Goal: Transaction & Acquisition: Purchase product/service

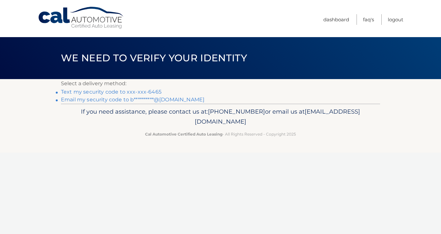
click at [147, 93] on link "Text my security code to xxx-xxx-6465" at bounding box center [111, 92] width 101 height 6
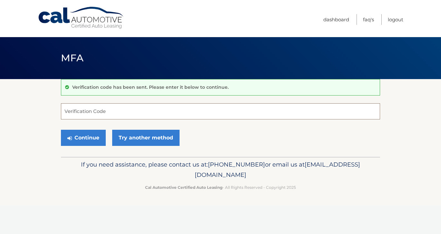
click at [204, 109] on input "Verification Code" at bounding box center [220, 111] width 319 height 16
type input "008165"
click at [81, 140] on button "Continue" at bounding box center [83, 138] width 45 height 16
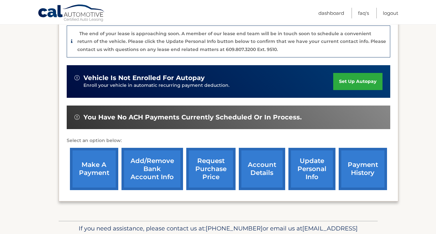
scroll to position [194, 0]
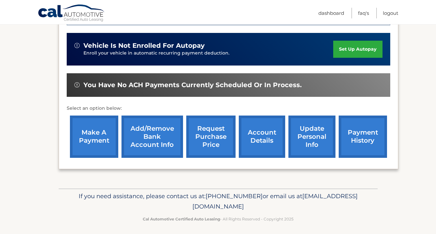
click at [81, 140] on link "make a payment" at bounding box center [94, 136] width 48 height 42
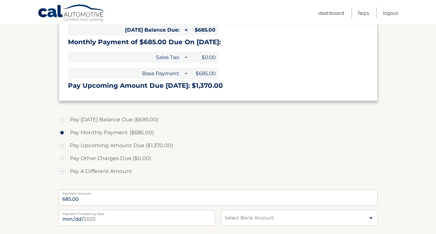
scroll to position [161, 0]
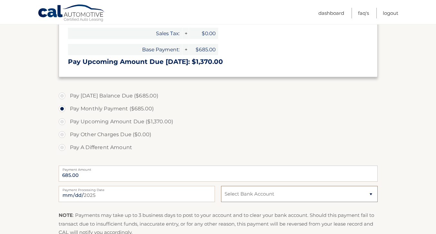
click at [259, 193] on select "Select Bank Account Checking TRULIANT FEDERAL CREDIT UNION *****4905 Checking C…" at bounding box center [299, 194] width 156 height 16
select select "Yjc0Y2M3NGItZTI1NC00MjVjLTgwYTgtYjFmYmQxMjJiYjIx"
click at [221, 186] on select "Select Bank Account Checking TRULIANT FEDERAL CREDIT UNION *****4905 Checking C…" at bounding box center [299, 194] width 156 height 16
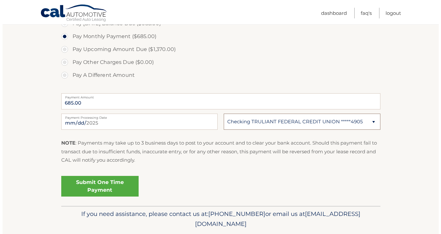
scroll to position [255, 0]
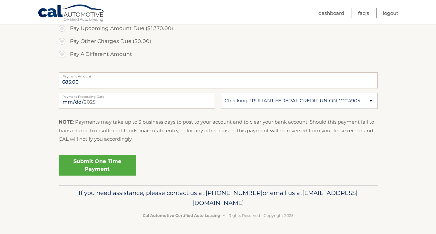
click at [120, 166] on link "Submit One Time Payment" at bounding box center [97, 165] width 77 height 21
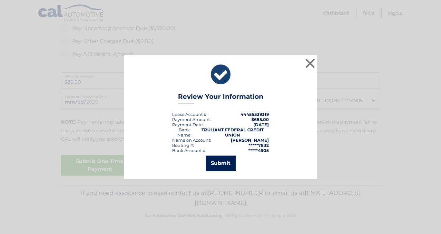
click at [211, 166] on button "Submit" at bounding box center [221, 162] width 30 height 15
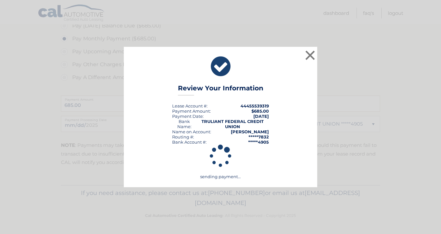
scroll to position [231, 0]
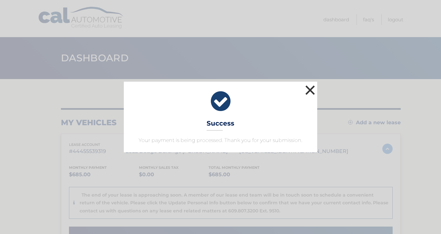
click at [310, 86] on button "×" at bounding box center [310, 90] width 13 height 13
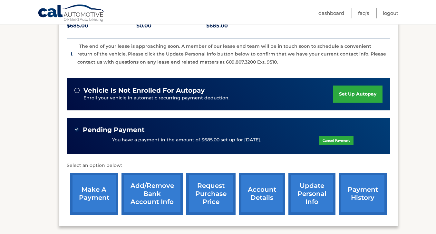
scroll to position [161, 0]
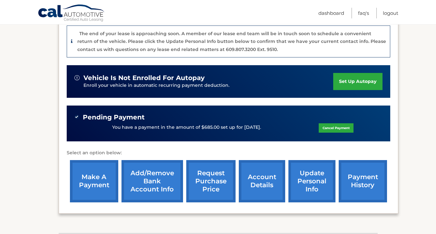
click at [261, 179] on link "account details" at bounding box center [262, 181] width 46 height 42
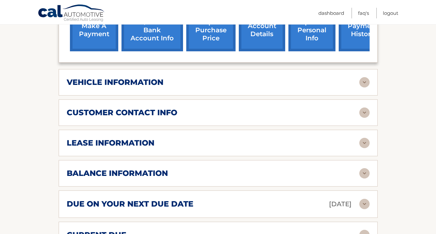
scroll to position [290, 0]
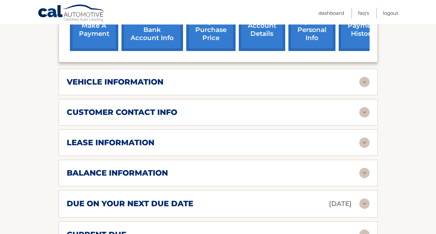
click at [361, 168] on img at bounding box center [365, 173] width 10 height 10
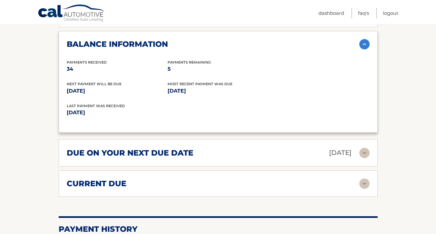
scroll to position [484, 0]
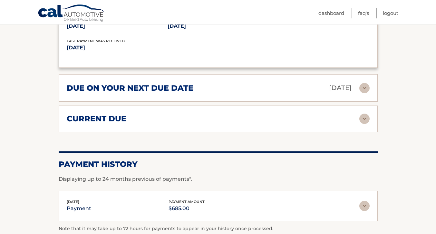
click at [220, 114] on div "current due" at bounding box center [213, 119] width 293 height 10
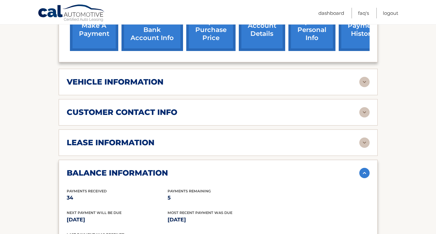
scroll to position [290, 0]
click at [223, 129] on div "lease information Contract Start Date [DATE] Term 39 Maturity Date [DATE] Start…" at bounding box center [218, 142] width 319 height 26
click at [226, 138] on div "lease information" at bounding box center [213, 143] width 293 height 10
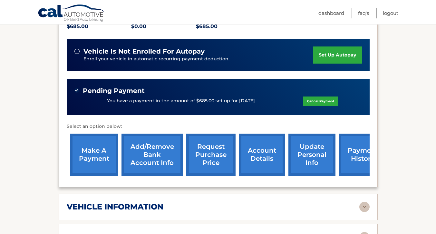
scroll to position [161, 0]
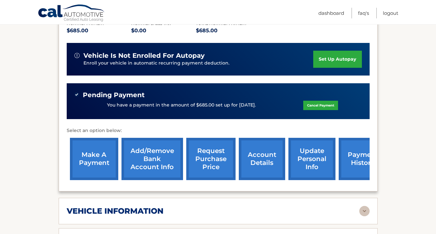
click at [354, 149] on link "payment history" at bounding box center [363, 159] width 48 height 42
